Goal: Check status: Check status

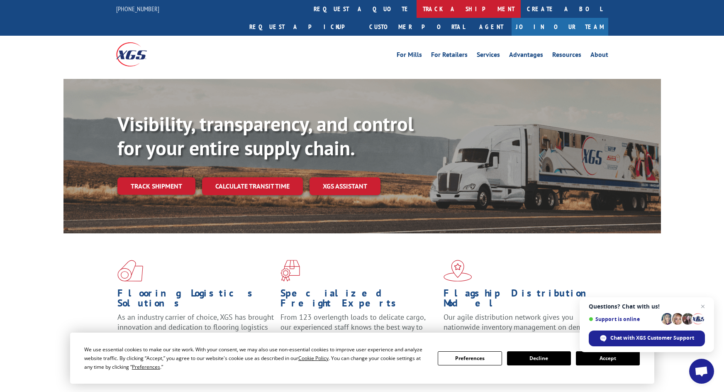
click at [417, 5] on link "track a shipment" at bounding box center [469, 9] width 104 height 18
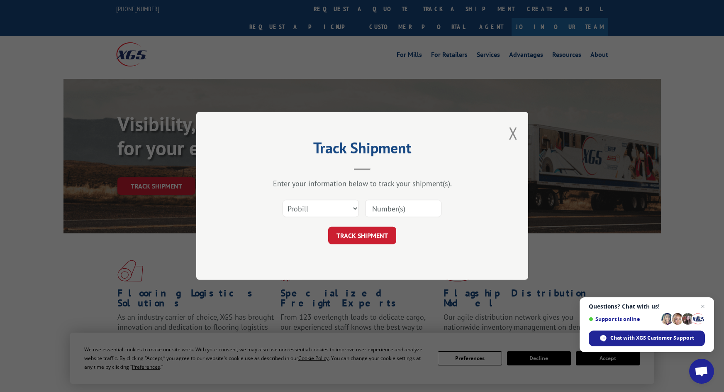
click at [393, 209] on input at bounding box center [403, 208] width 76 height 17
type input "6016742"
click at [328, 227] on button "TRACK SHIPMENT" at bounding box center [362, 235] width 68 height 17
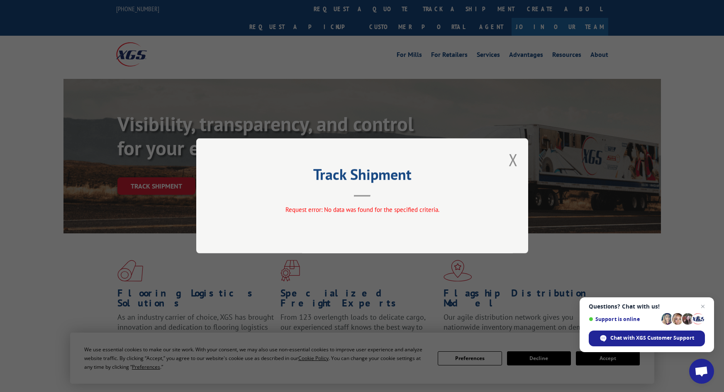
click at [508, 161] on div "Track Shipment Request error: No data was found for the specified criteria." at bounding box center [362, 195] width 332 height 115
click at [513, 159] on button "Close modal" at bounding box center [513, 160] width 9 height 22
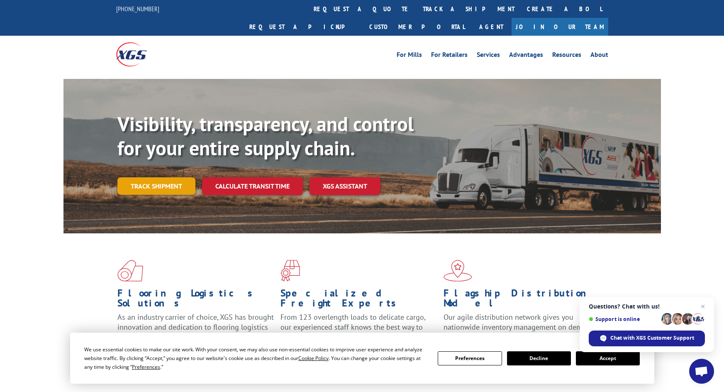
click at [144, 177] on link "Track shipment" at bounding box center [156, 185] width 78 height 17
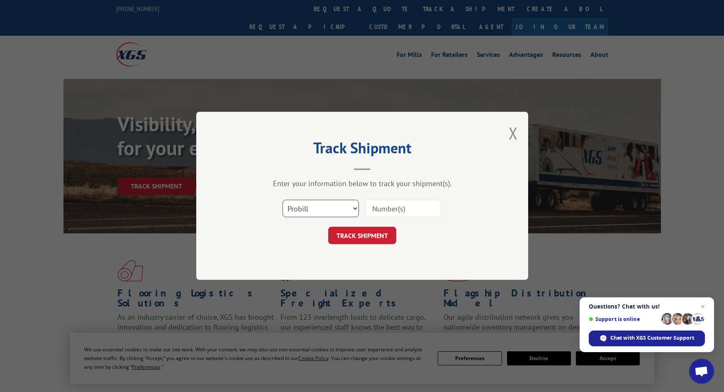
click at [340, 205] on select "Select category... Probill BOL PO" at bounding box center [321, 208] width 76 height 17
select select "po"
click at [283, 200] on select "Select category... Probill BOL PO" at bounding box center [321, 208] width 76 height 17
click at [386, 210] on input at bounding box center [403, 208] width 76 height 17
type input "6016742"
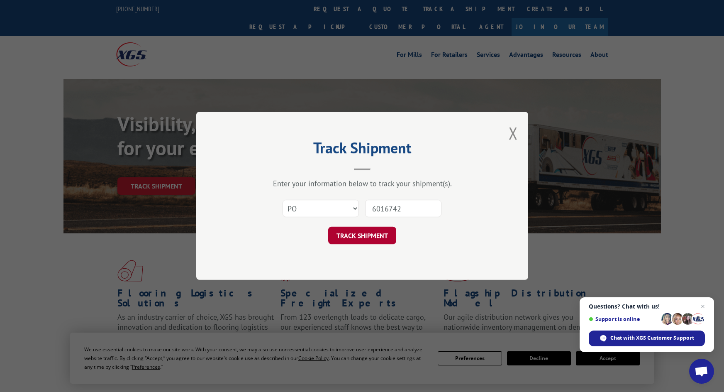
click button "TRACK SHIPMENT" at bounding box center [362, 235] width 68 height 17
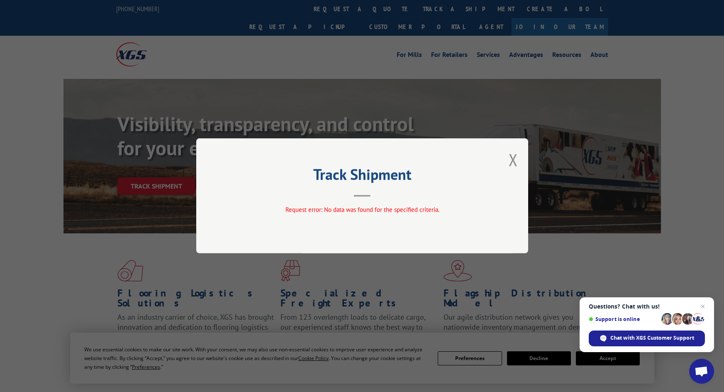
click at [510, 161] on button "Close modal" at bounding box center [513, 160] width 9 height 22
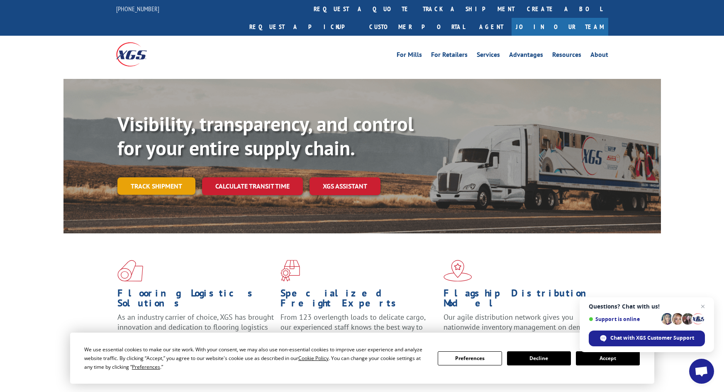
click at [134, 177] on link "Track shipment" at bounding box center [156, 185] width 78 height 17
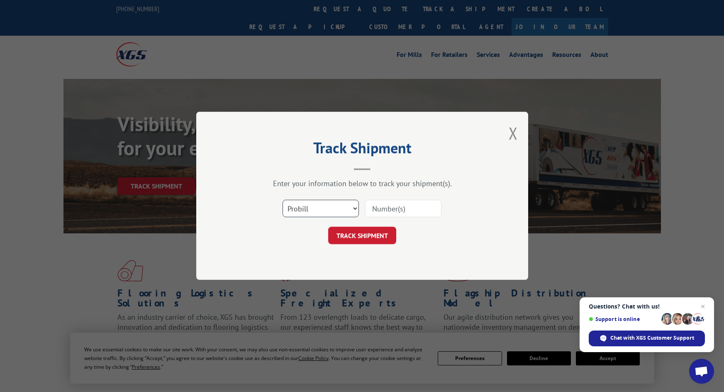
click at [336, 205] on select "Select category... Probill BOL PO" at bounding box center [321, 208] width 76 height 17
select select "bol"
click at [283, 200] on select "Select category... Probill BOL PO" at bounding box center [321, 208] width 76 height 17
click at [397, 211] on input at bounding box center [403, 208] width 76 height 17
type input "6016742"
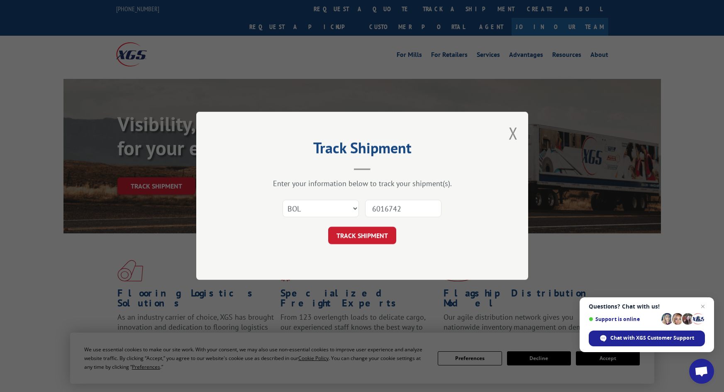
click button "TRACK SHIPMENT" at bounding box center [362, 235] width 68 height 17
